Goal: Navigation & Orientation: Understand site structure

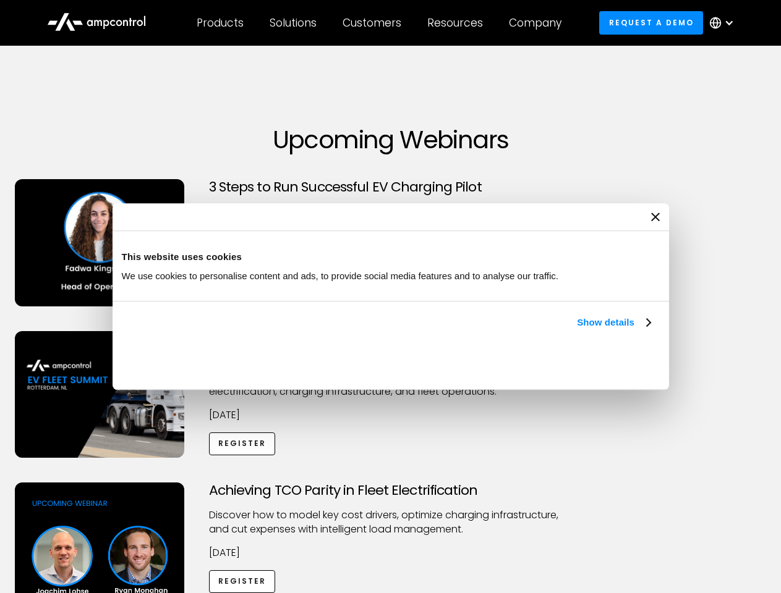
click at [577, 330] on link "Show details" at bounding box center [613, 322] width 73 height 15
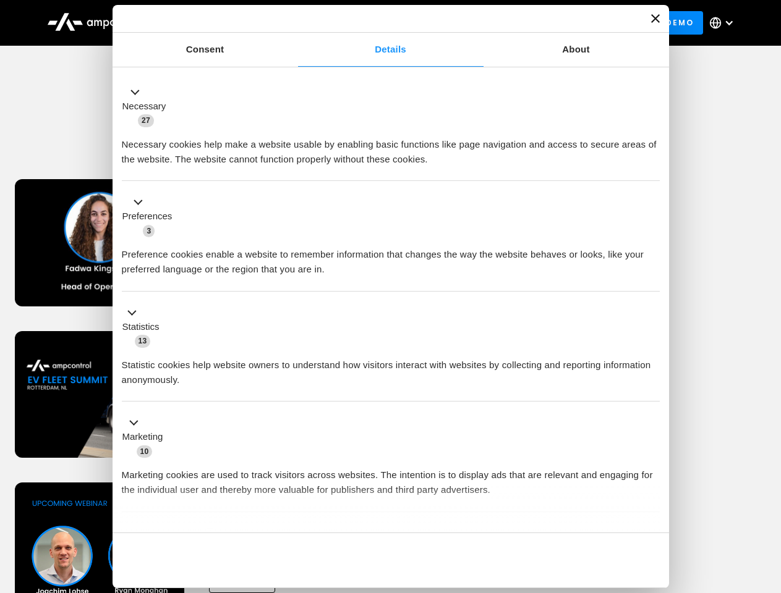
click at [652, 512] on div "Consent Details [#IABV2SETTINGS#] About This website uses cookies We use cookie…" at bounding box center [390, 297] width 556 height 584
click at [767, 498] on div "Achieving TCO Parity in Fleet Electrification Discover how to model key cost dr…" at bounding box center [390, 580] width 776 height 194
click at [380, 23] on div "Customers" at bounding box center [371, 23] width 59 height 14
click at [219, 23] on div "Products" at bounding box center [220, 23] width 47 height 14
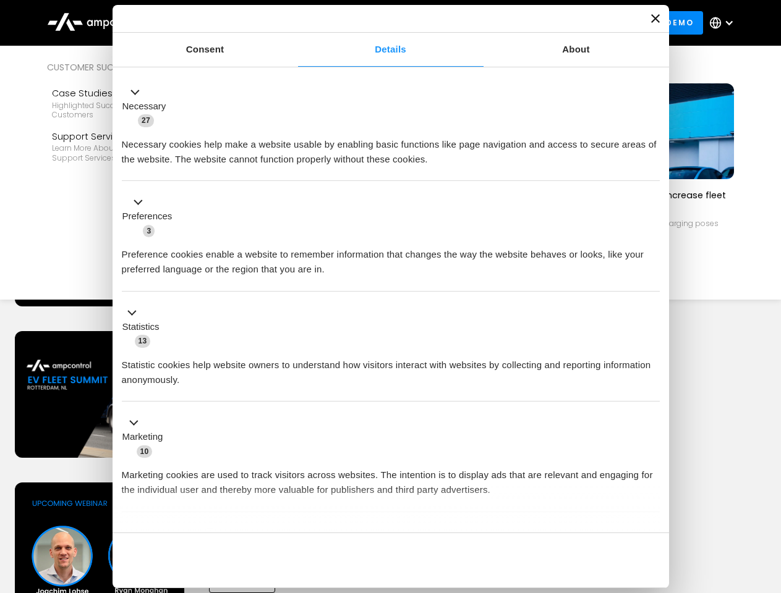
click at [294, 23] on div "Solutions" at bounding box center [293, 23] width 47 height 14
click at [374, 23] on div "Customers" at bounding box center [371, 23] width 59 height 14
click at [457, 23] on div "Resources" at bounding box center [455, 23] width 56 height 14
click at [539, 23] on div "Company" at bounding box center [535, 23] width 53 height 14
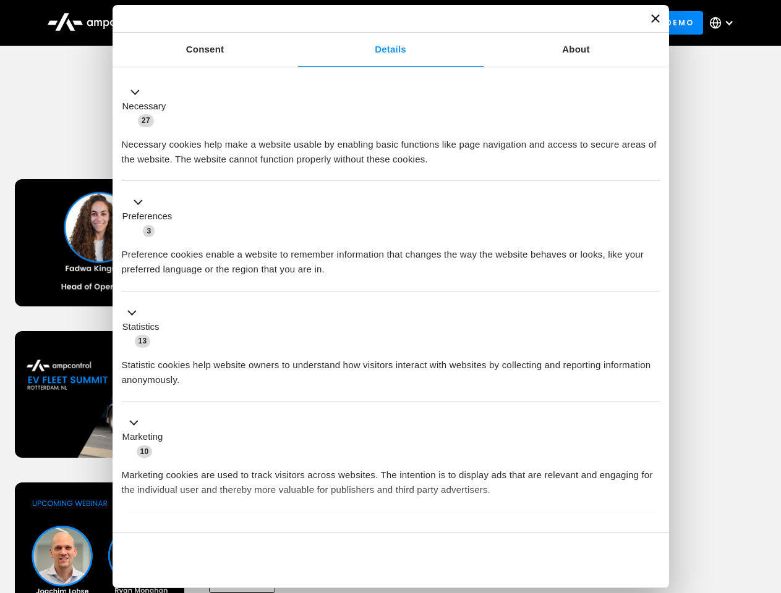
click at [724, 23] on div at bounding box center [729, 23] width 10 height 10
